Goal: Transaction & Acquisition: Book appointment/travel/reservation

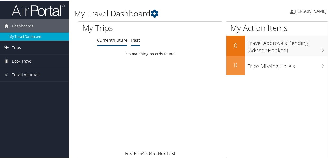
click at [134, 39] on link "Past" at bounding box center [135, 40] width 9 height 6
click at [118, 37] on link "Current/Future" at bounding box center [112, 40] width 31 height 6
click at [16, 45] on span "Trips" at bounding box center [16, 46] width 9 height 13
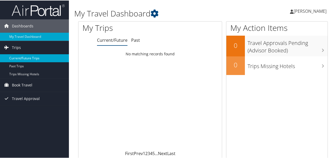
click at [24, 55] on link "Current/Future Trips" at bounding box center [34, 58] width 69 height 8
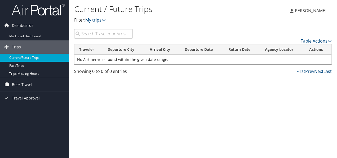
click at [105, 33] on input "search" at bounding box center [103, 34] width 59 height 10
click at [18, 24] on span "Dashboards" at bounding box center [22, 25] width 21 height 13
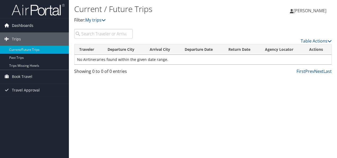
click at [18, 24] on span "Dashboards" at bounding box center [22, 25] width 21 height 13
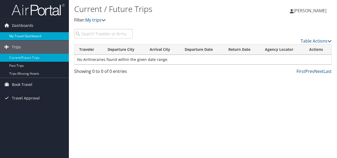
click at [18, 35] on link "My Travel Dashboard" at bounding box center [34, 36] width 69 height 8
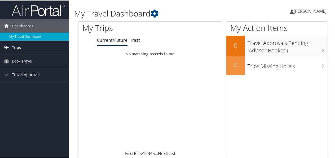
click at [20, 46] on link "Trips" at bounding box center [34, 46] width 69 height 13
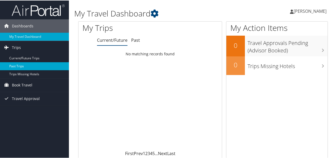
click at [13, 65] on link "Past Trips" at bounding box center [34, 66] width 69 height 8
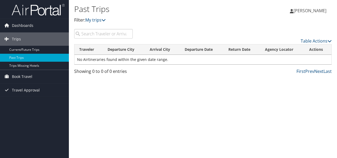
click at [312, 10] on span "[PERSON_NAME]" at bounding box center [310, 11] width 33 height 6
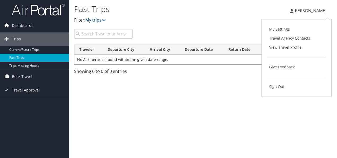
click at [20, 24] on span "Dashboards" at bounding box center [22, 25] width 21 height 13
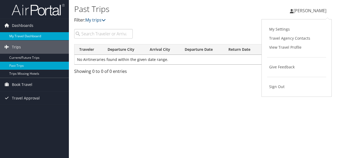
click at [19, 36] on link "My Travel Dashboard" at bounding box center [34, 36] width 69 height 8
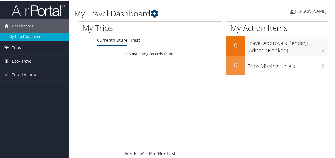
click at [20, 58] on span "Book Travel" at bounding box center [22, 60] width 20 height 13
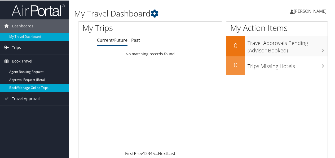
click at [24, 86] on link "Book/Manage Online Trips" at bounding box center [34, 87] width 69 height 8
